Goal: Entertainment & Leisure: Browse casually

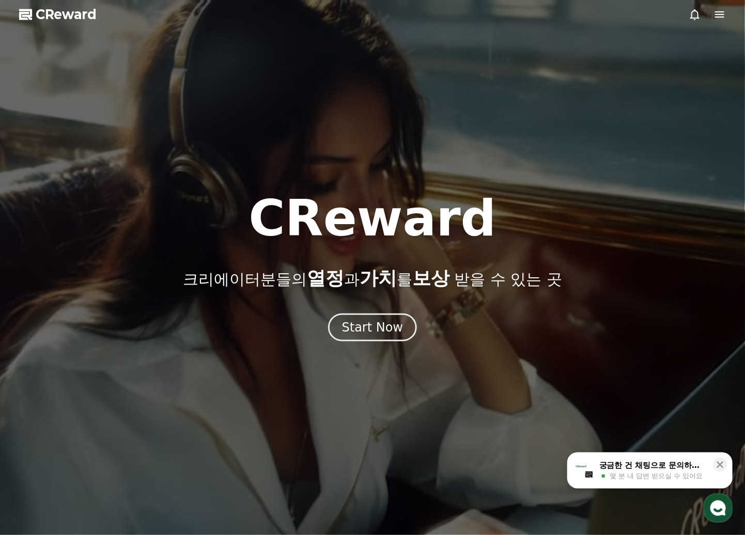
click at [711, 17] on div at bounding box center [707, 14] width 37 height 12
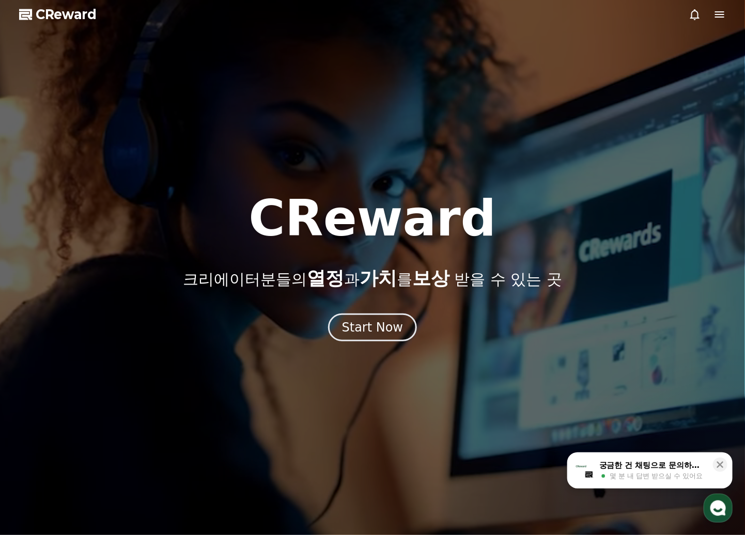
click at [716, 15] on icon at bounding box center [720, 14] width 12 height 12
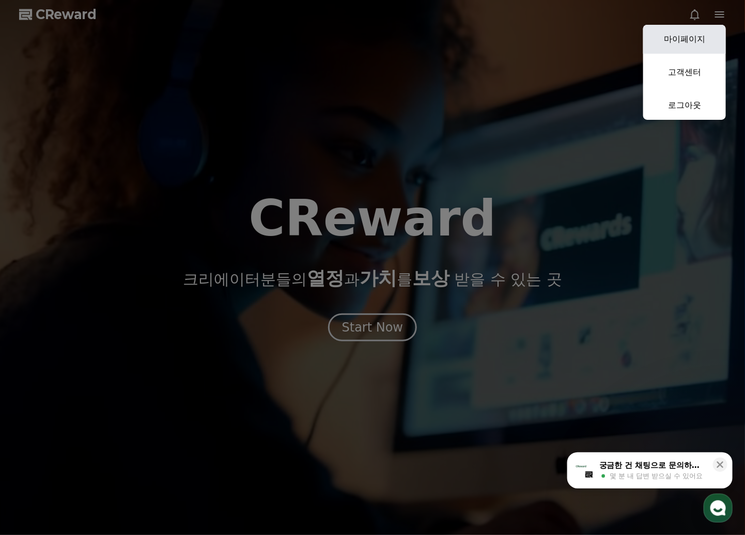
click at [701, 39] on link "마이페이지" at bounding box center [684, 39] width 83 height 29
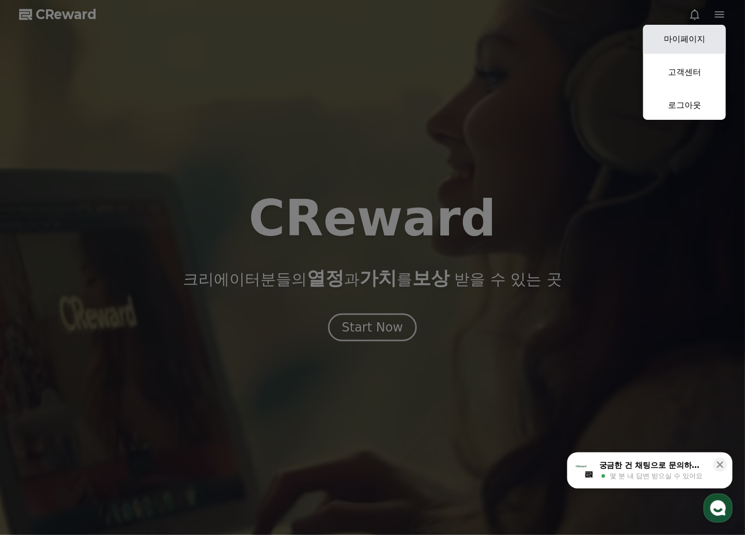
select select "**********"
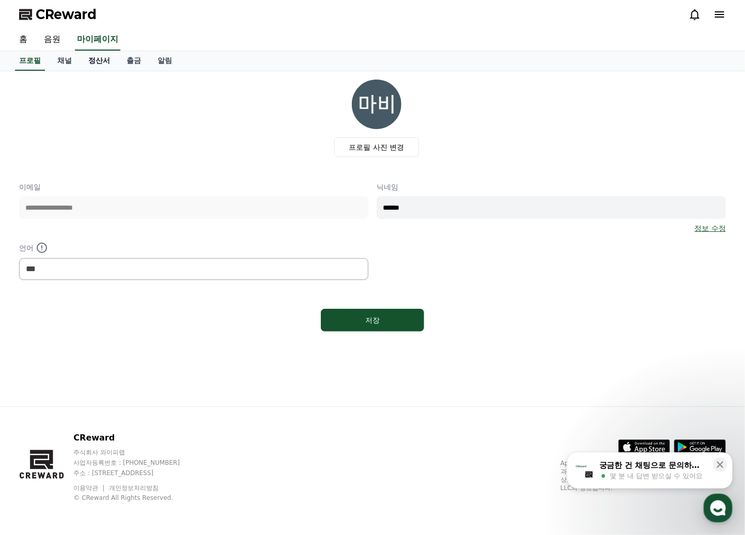
click at [105, 62] on link "정산서" at bounding box center [99, 61] width 38 height 20
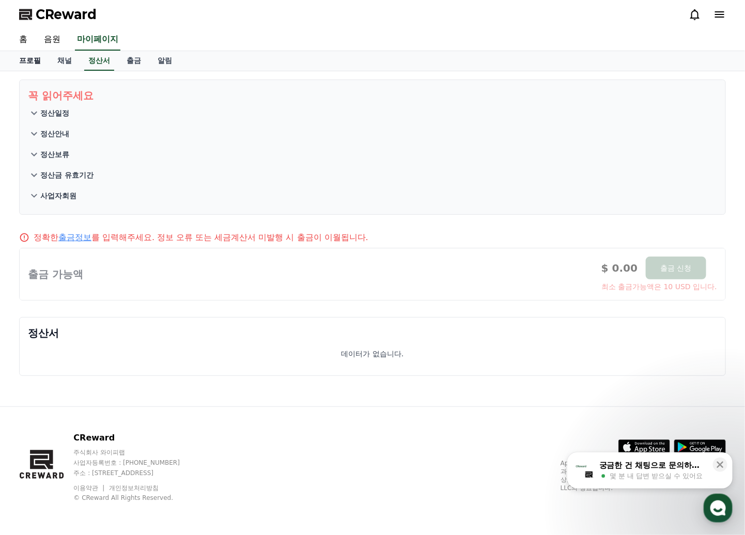
click at [32, 62] on link "프로필" at bounding box center [30, 61] width 38 height 20
select select "**********"
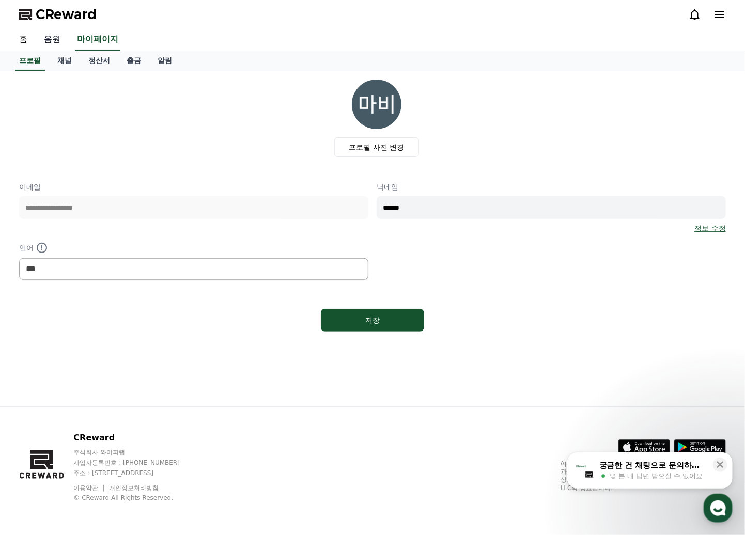
click at [52, 37] on link "음원" at bounding box center [52, 40] width 33 height 22
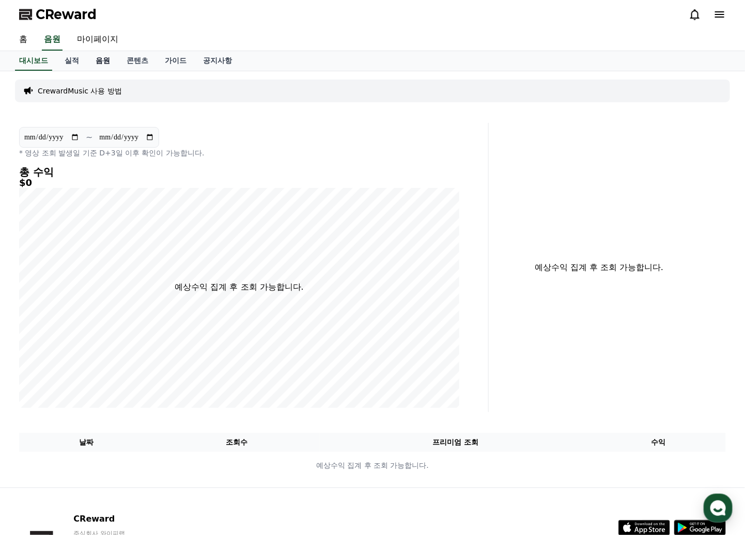
click at [111, 65] on link "음원" at bounding box center [102, 61] width 31 height 20
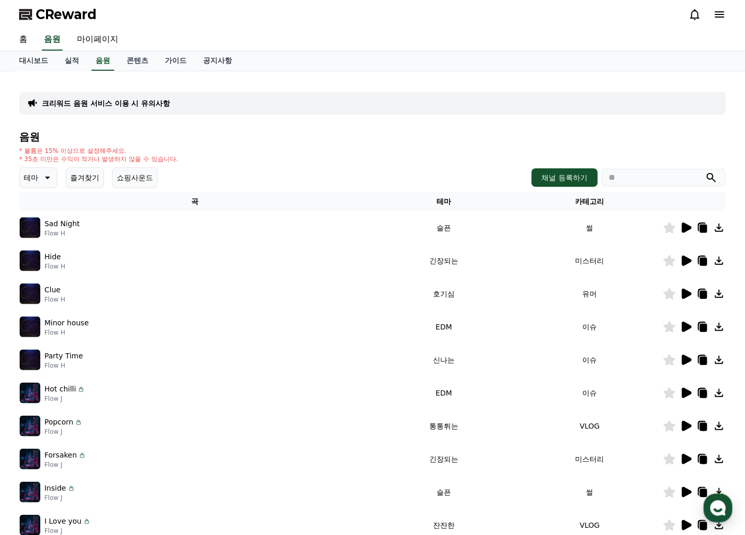
click at [98, 180] on button "즐겨찾기" at bounding box center [85, 177] width 38 height 21
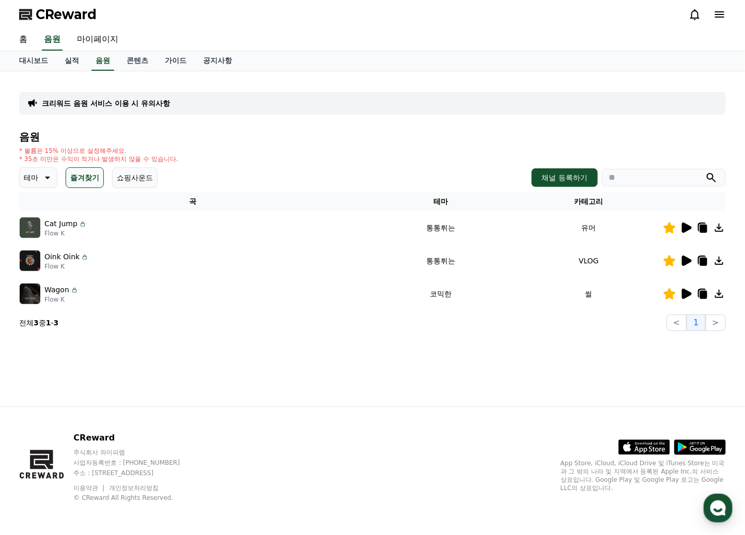
click at [285, 147] on div "* 볼륨은 15% 이상으로 설정해주세요. * 35초 미만은 수익이 적거나 발생하지 않을 수 있습니다." at bounding box center [372, 155] width 707 height 17
click at [689, 231] on icon at bounding box center [686, 228] width 12 height 12
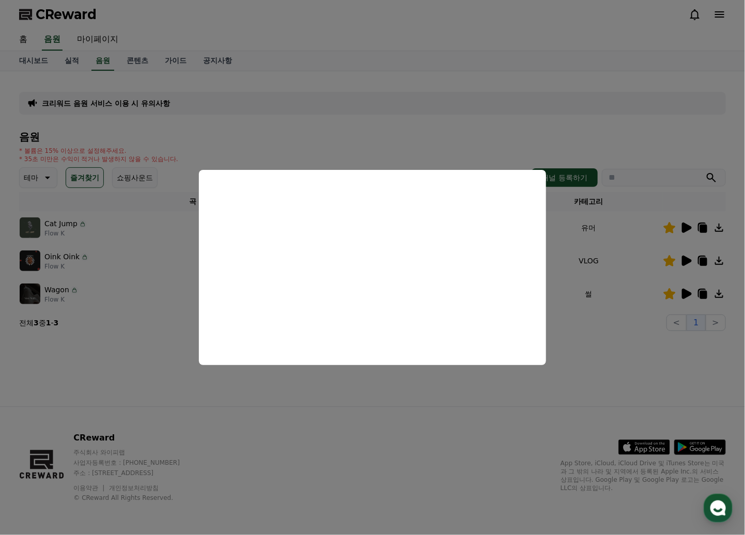
click at [680, 222] on button at bounding box center [686, 228] width 12 height 12
click at [341, 388] on button "close modal" at bounding box center [372, 267] width 745 height 535
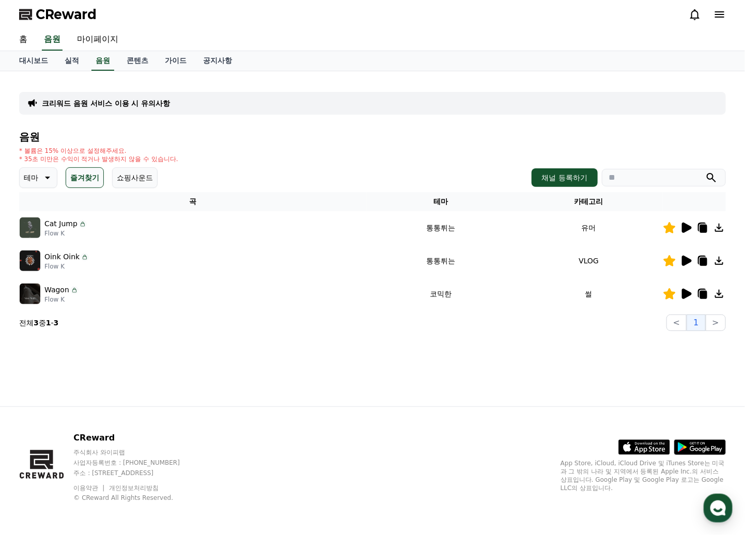
click at [691, 263] on icon at bounding box center [686, 261] width 12 height 12
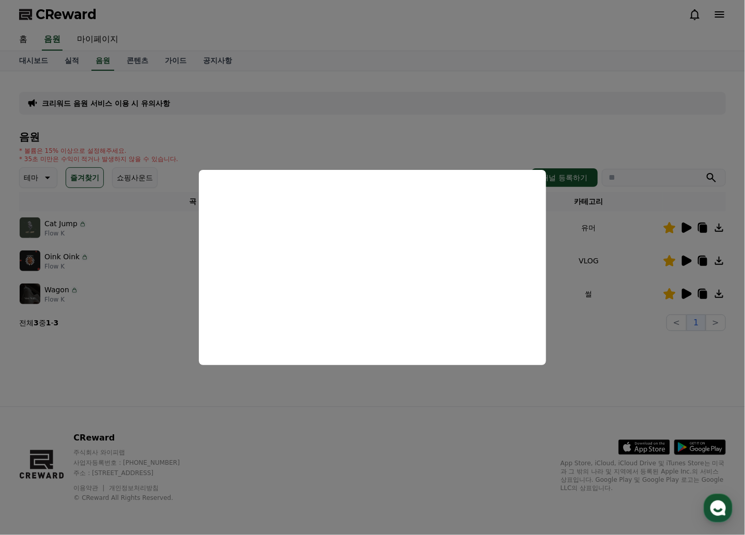
click at [411, 395] on button "close modal" at bounding box center [372, 267] width 745 height 535
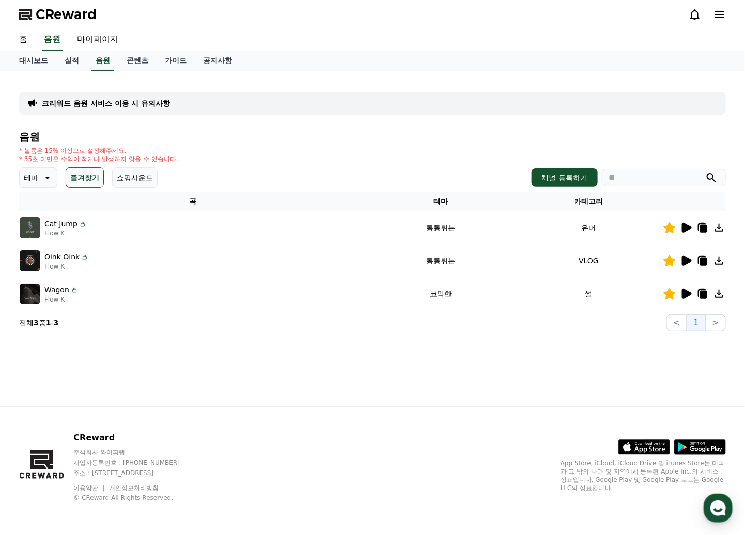
click at [689, 295] on icon at bounding box center [687, 294] width 10 height 10
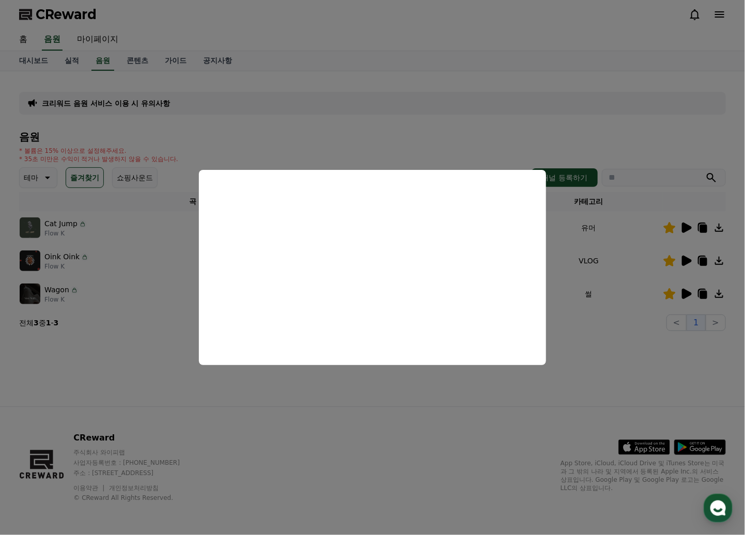
click at [164, 265] on button "close modal" at bounding box center [372, 267] width 745 height 535
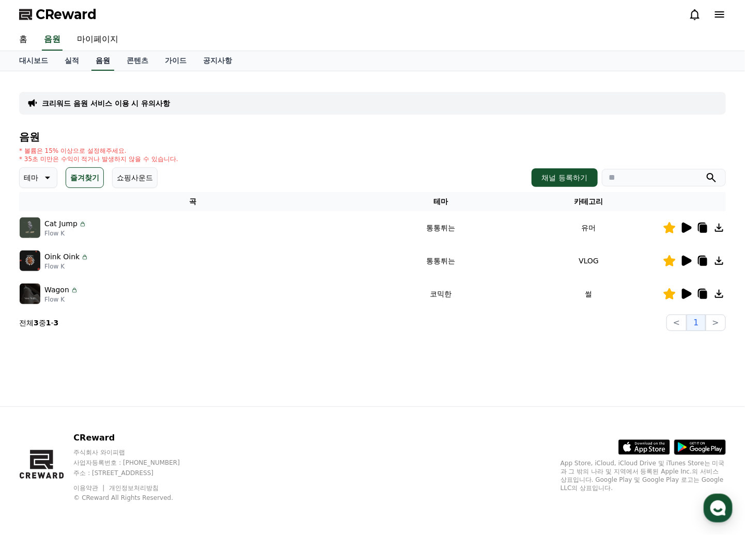
click at [99, 61] on link "음원" at bounding box center [102, 61] width 23 height 20
click at [96, 67] on link "음원" at bounding box center [102, 61] width 23 height 20
click at [75, 61] on link "실적" at bounding box center [71, 61] width 31 height 20
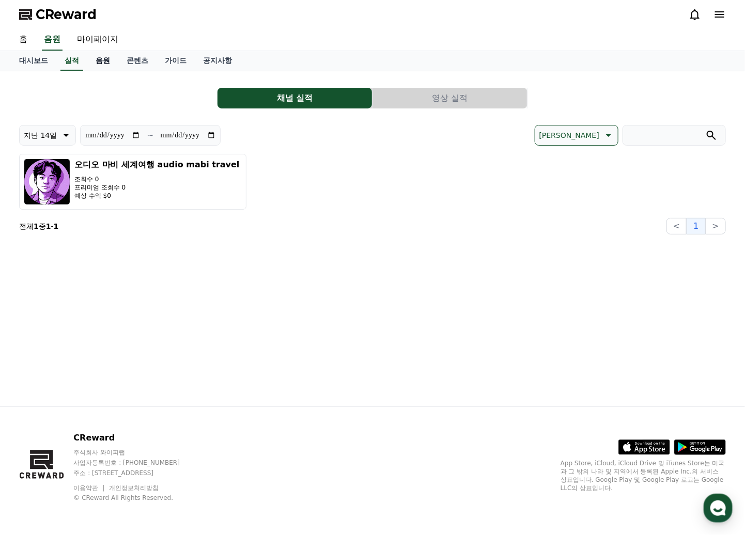
click at [101, 55] on link "음원" at bounding box center [102, 61] width 31 height 20
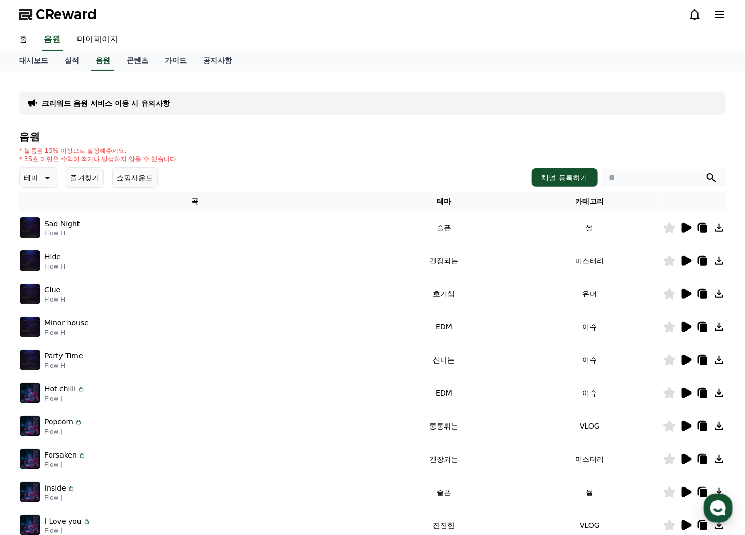
click at [682, 222] on icon at bounding box center [686, 228] width 12 height 12
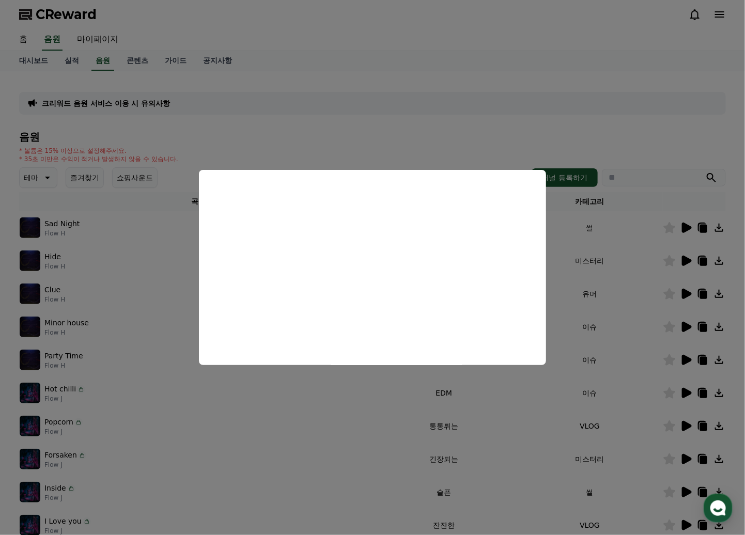
click at [361, 404] on button "close modal" at bounding box center [372, 267] width 745 height 535
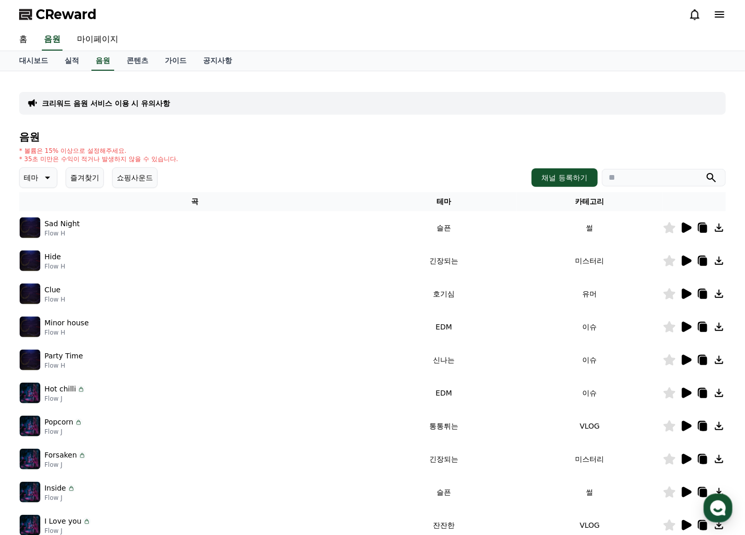
click at [687, 261] on icon at bounding box center [687, 261] width 10 height 10
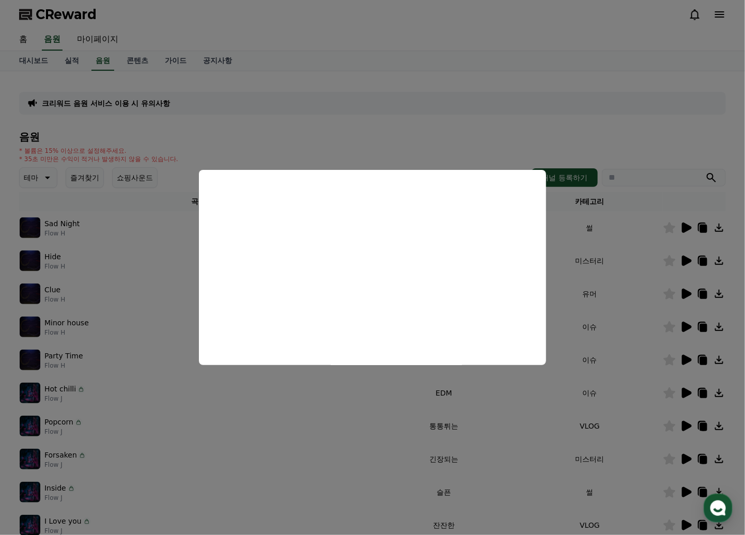
click at [575, 282] on button "close modal" at bounding box center [372, 267] width 745 height 535
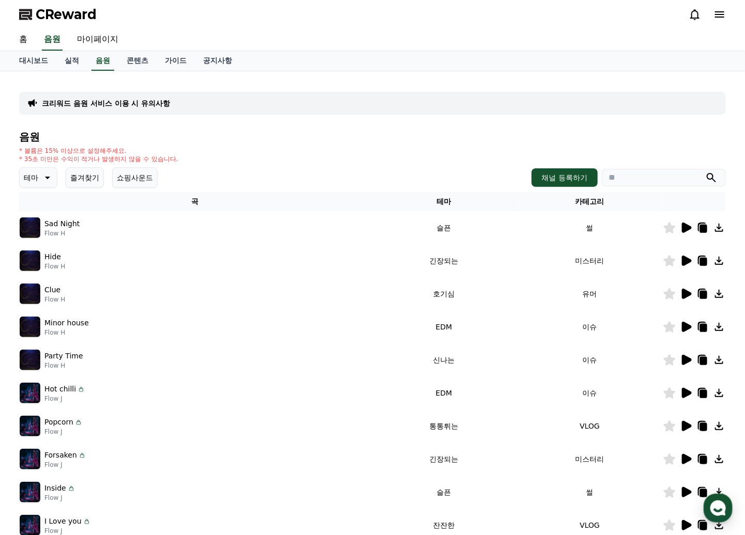
click at [693, 326] on div at bounding box center [695, 327] width 62 height 12
click at [687, 327] on icon at bounding box center [687, 327] width 10 height 10
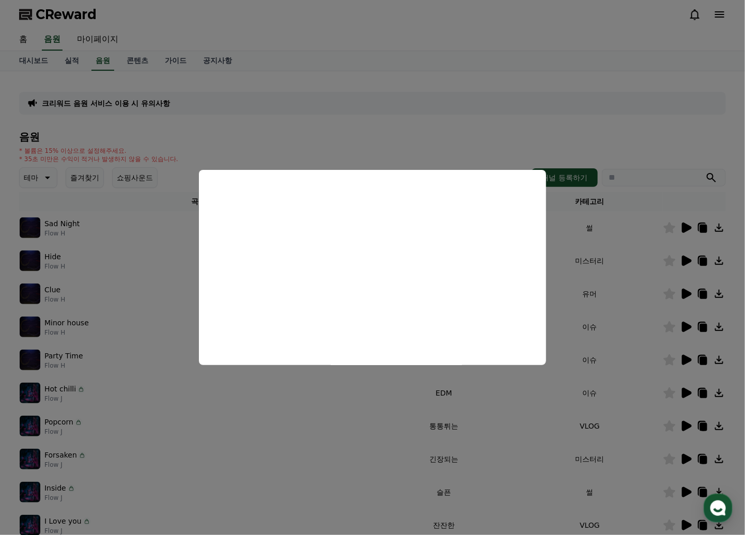
click at [645, 361] on button "close modal" at bounding box center [372, 267] width 745 height 535
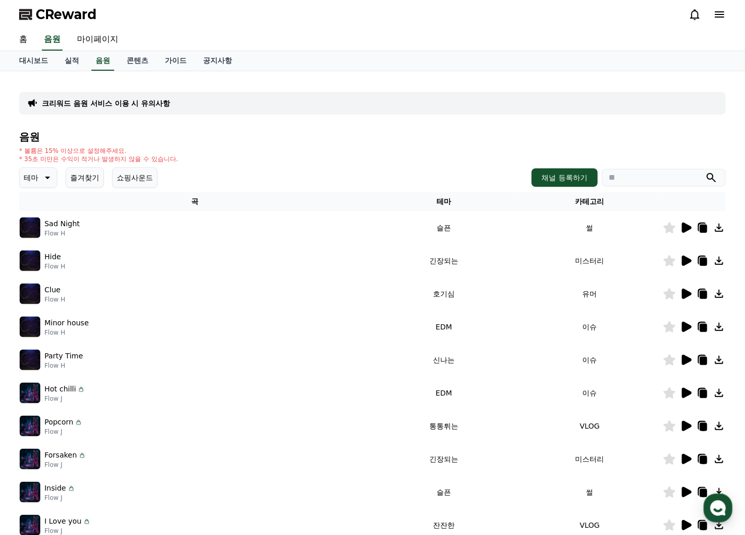
click at [682, 361] on icon at bounding box center [686, 360] width 12 height 12
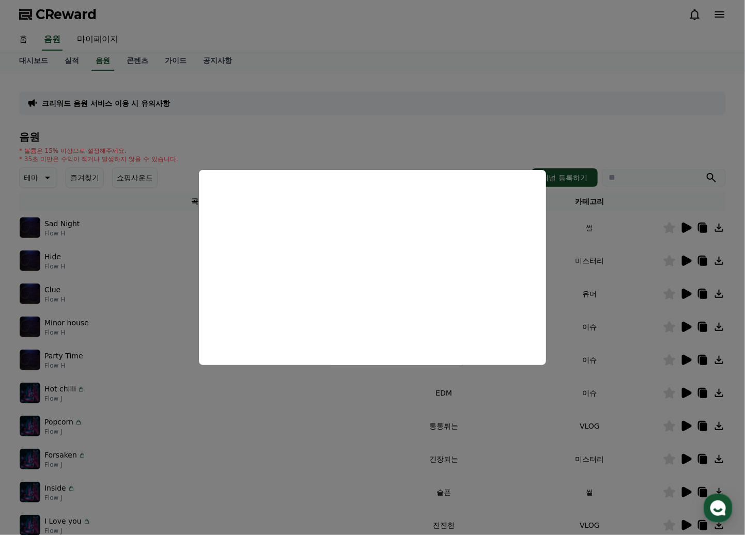
click at [140, 359] on button "close modal" at bounding box center [372, 267] width 745 height 535
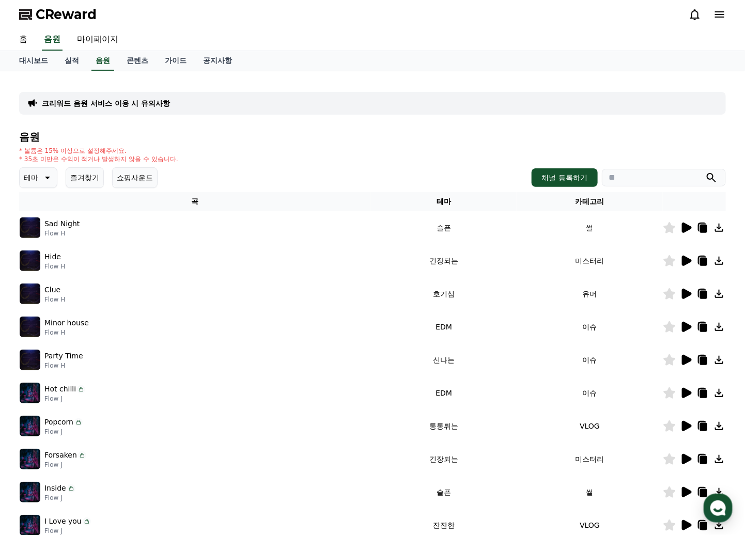
click at [437, 201] on th "테마" at bounding box center [444, 201] width 146 height 19
click at [99, 177] on button "즐겨찾기" at bounding box center [85, 177] width 38 height 21
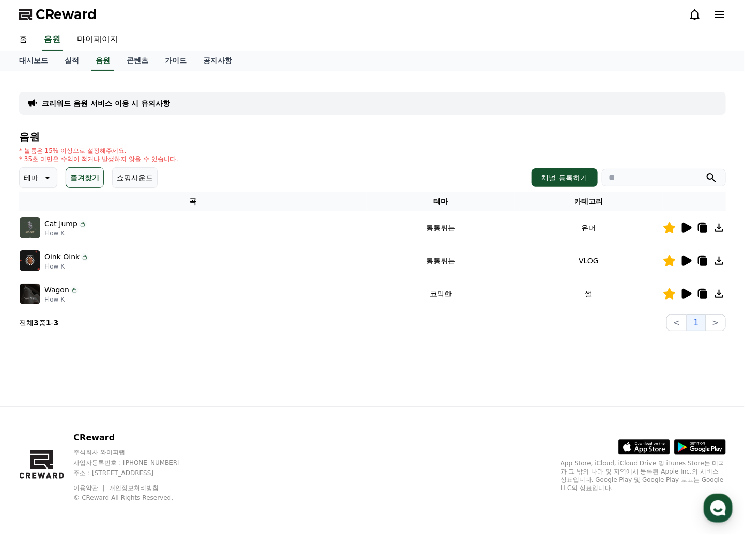
click at [34, 178] on p "테마" at bounding box center [31, 178] width 14 height 14
click at [48, 290] on button "코믹한" at bounding box center [36, 290] width 30 height 23
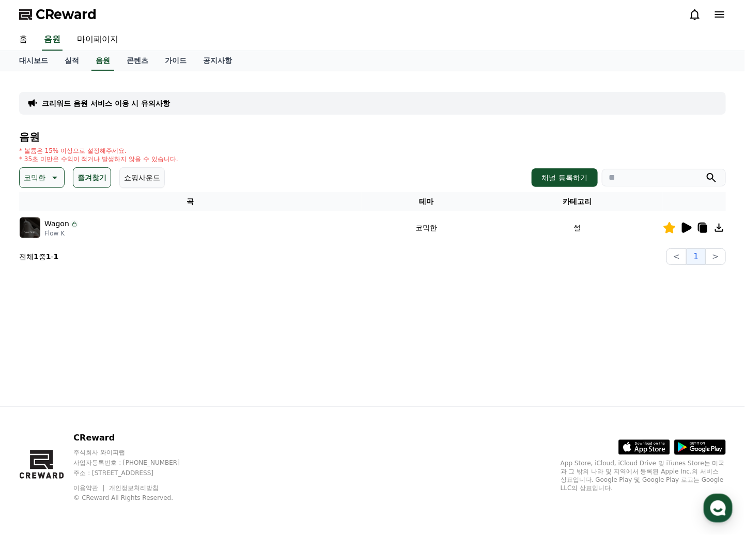
click at [684, 226] on icon at bounding box center [687, 228] width 10 height 10
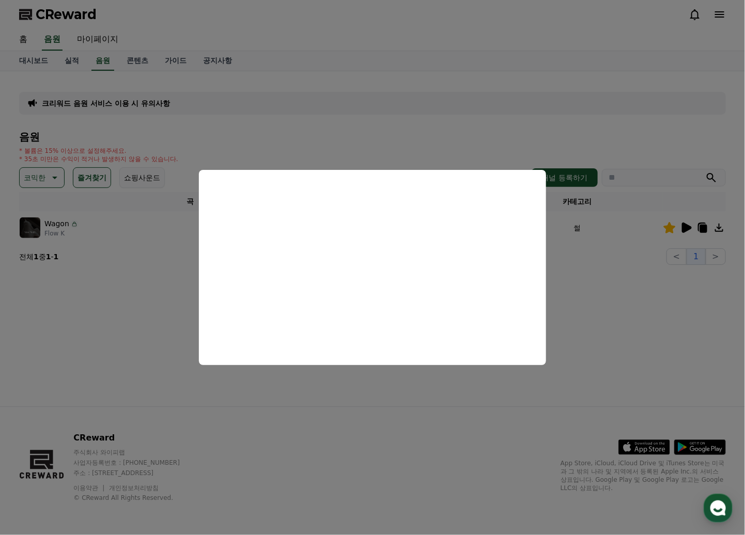
click at [337, 423] on button "close modal" at bounding box center [372, 267] width 745 height 535
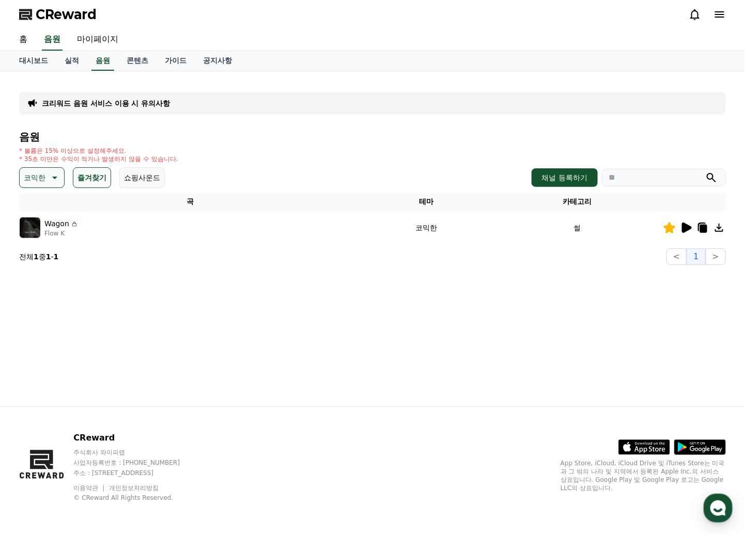
click at [222, 282] on div "크리워드 음원 서비스 이용 시 유의사항 음원 * 볼륨은 15% 이상으로 설정해주세요. * 35초 미만은 수익이 적거나 발생하지 않을 수 있습니…" at bounding box center [373, 238] width 724 height 335
click at [63, 225] on p "Wagon" at bounding box center [56, 224] width 25 height 11
click at [25, 229] on img at bounding box center [30, 228] width 21 height 21
click at [420, 222] on td "코믹한" at bounding box center [427, 227] width 130 height 33
click at [396, 265] on div "크리워드 음원 서비스 이용 시 유의사항 음원 * 볼륨은 15% 이상으로 설정해주세요. * 35초 미만은 수익이 적거나 발생하지 않을 수 있습니…" at bounding box center [372, 172] width 715 height 194
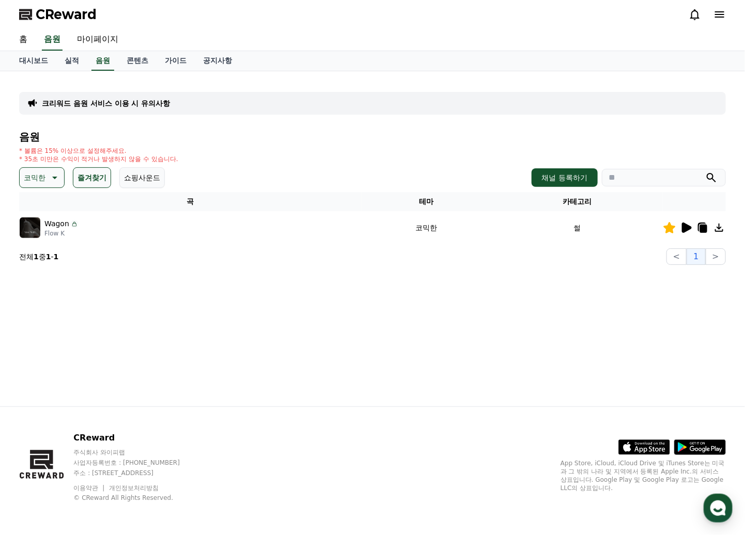
click at [715, 227] on icon at bounding box center [719, 228] width 12 height 12
click at [346, 278] on div "크리워드 음원 서비스 이용 시 유의사항 음원 * 볼륨은 15% 이상으로 설정해주세요. * 35초 미만은 수익이 적거나 발생하지 않을 수 있습니…" at bounding box center [373, 238] width 724 height 335
click at [706, 225] on icon at bounding box center [703, 229] width 7 height 8
click at [697, 222] on button at bounding box center [703, 228] width 12 height 12
click at [721, 226] on icon at bounding box center [719, 228] width 8 height 8
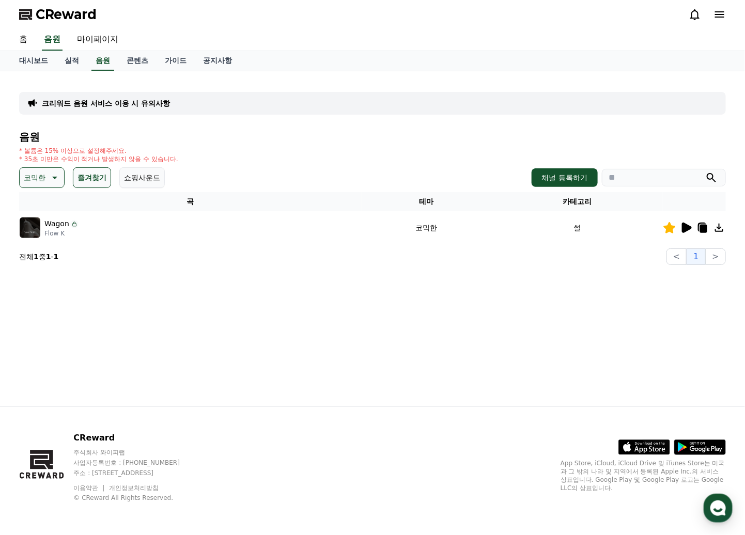
click at [702, 229] on icon at bounding box center [703, 229] width 7 height 8
click at [703, 225] on icon at bounding box center [703, 229] width 7 height 8
click at [617, 272] on div "크리워드 음원 서비스 이용 시 유의사항 음원 * 볼륨은 15% 이상으로 설정해주세요. * 35초 미만은 수익이 적거나 발생하지 않을 수 있습니…" at bounding box center [373, 238] width 724 height 335
click at [67, 221] on p "Wagon" at bounding box center [56, 224] width 25 height 11
click at [230, 249] on section "전체 1 중 1 - 1 < 1 >" at bounding box center [372, 257] width 707 height 17
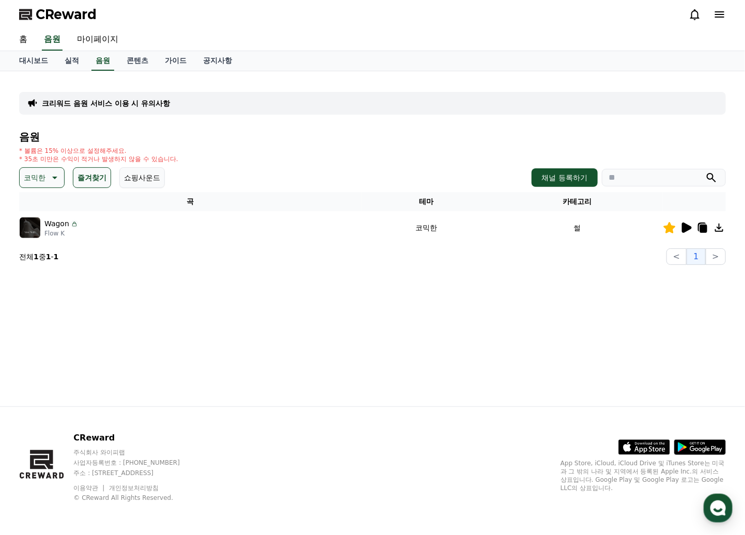
click at [109, 180] on button "즐겨찾기" at bounding box center [92, 177] width 38 height 21
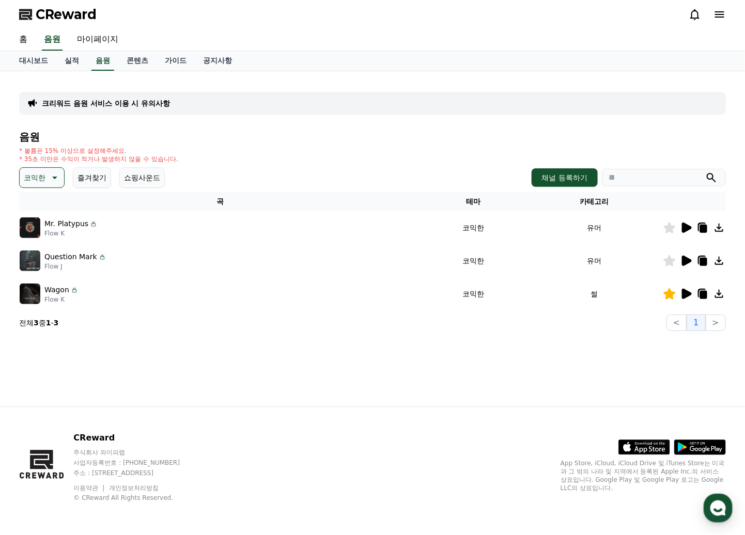
click at [691, 258] on icon at bounding box center [686, 261] width 12 height 12
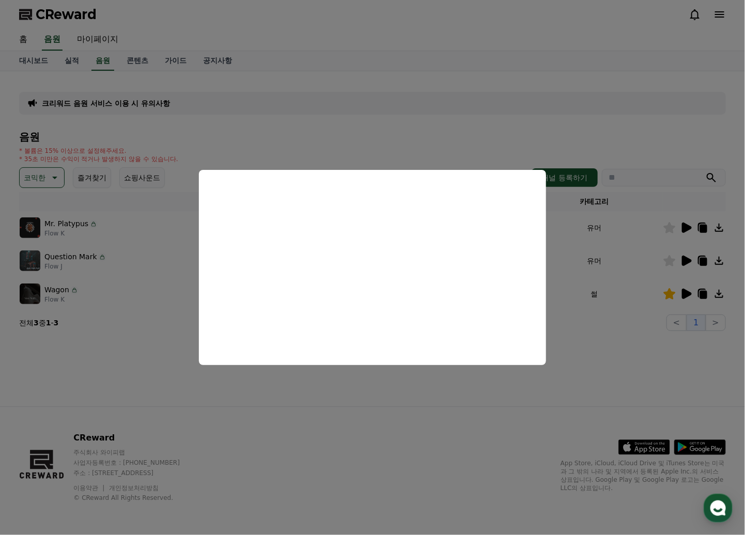
click at [400, 436] on button "close modal" at bounding box center [372, 267] width 745 height 535
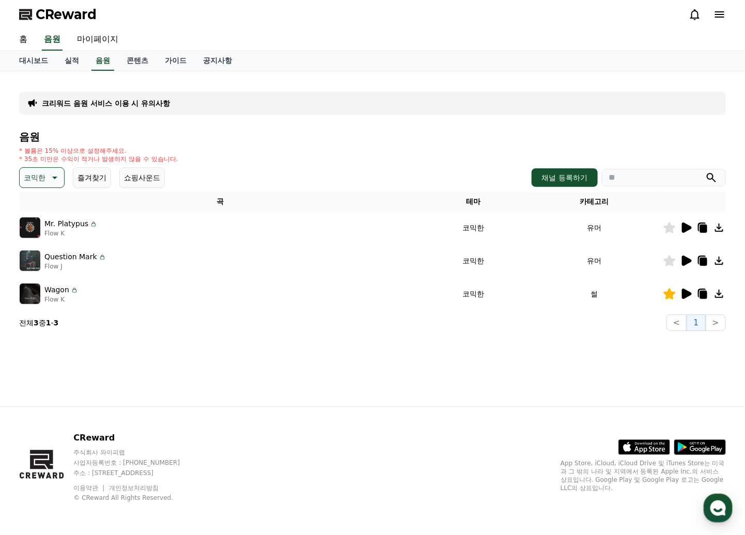
click at [684, 229] on icon at bounding box center [687, 228] width 10 height 10
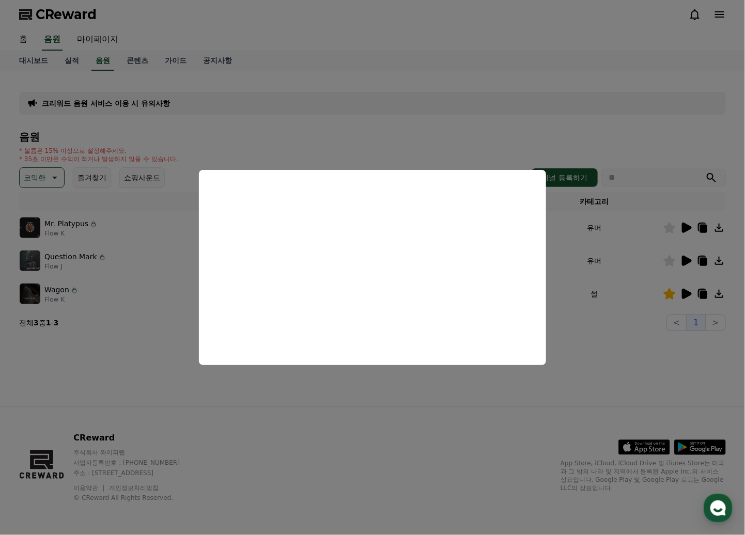
click at [402, 421] on button "close modal" at bounding box center [372, 267] width 745 height 535
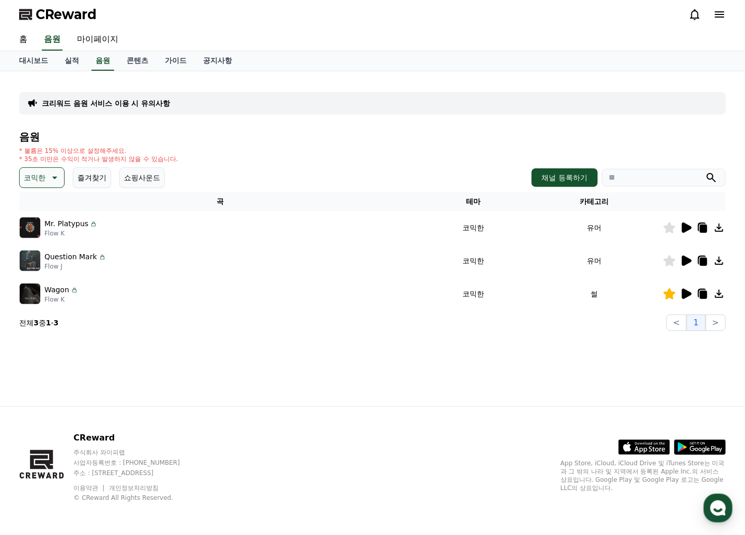
click at [686, 257] on icon at bounding box center [687, 261] width 10 height 10
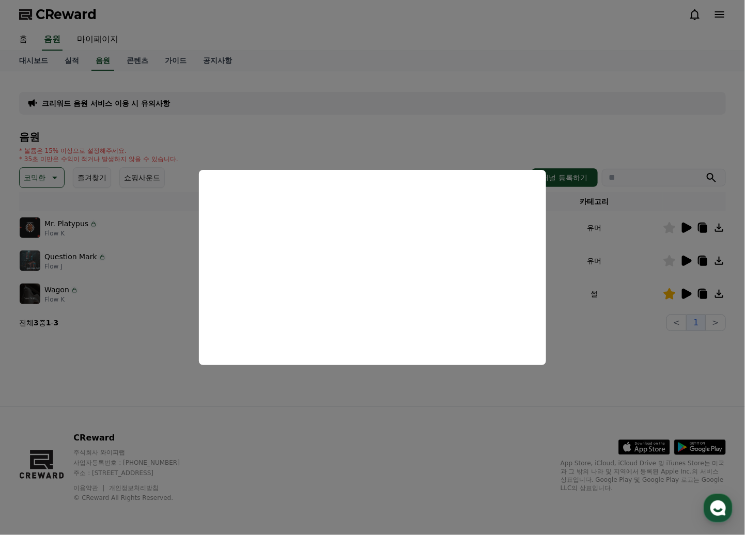
click at [283, 495] on button "close modal" at bounding box center [372, 267] width 745 height 535
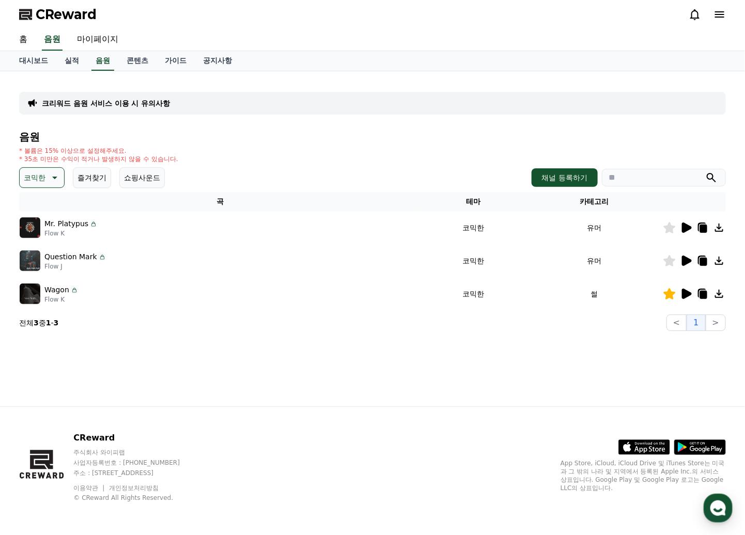
click at [703, 261] on icon at bounding box center [703, 262] width 7 height 8
